Goal: Check status: Check status

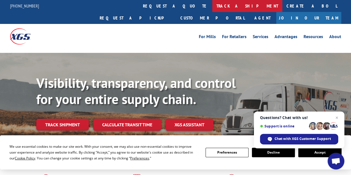
click at [212, 4] on link "track a shipment" at bounding box center [247, 6] width 70 height 12
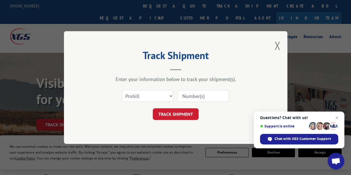
click at [187, 96] on input at bounding box center [202, 96] width 51 height 12
type input "88536267"
click button "TRACK SHIPMENT" at bounding box center [176, 115] width 46 height 12
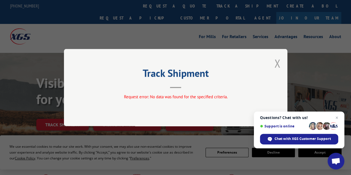
click at [279, 62] on button "Close modal" at bounding box center [277, 63] width 6 height 15
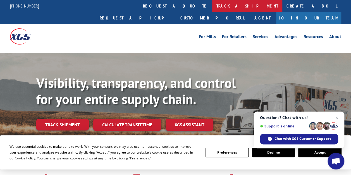
click at [212, 6] on link "track a shipment" at bounding box center [247, 6] width 70 height 12
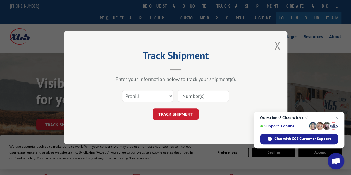
drag, startPoint x: 185, startPoint y: 96, endPoint x: 184, endPoint y: 76, distance: 19.8
click at [185, 96] on input at bounding box center [202, 96] width 51 height 12
type input "88536267"
click button "TRACK SHIPMENT" at bounding box center [176, 115] width 46 height 12
